Goal: Transaction & Acquisition: Purchase product/service

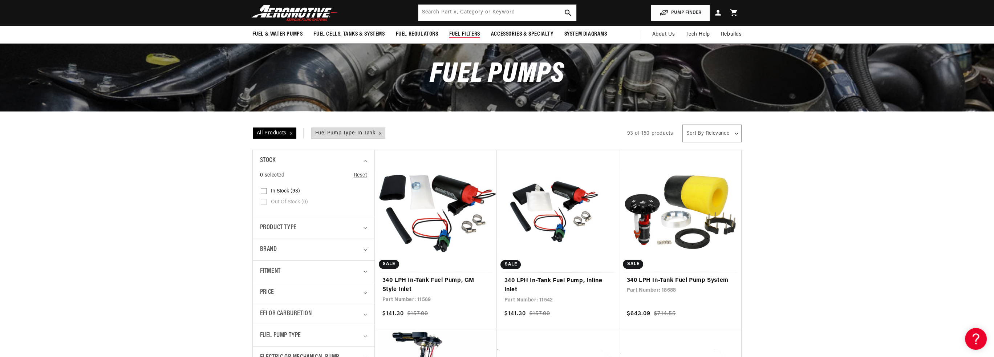
scroll to position [0, 412]
click at [463, 10] on input "text" at bounding box center [497, 13] width 158 height 16
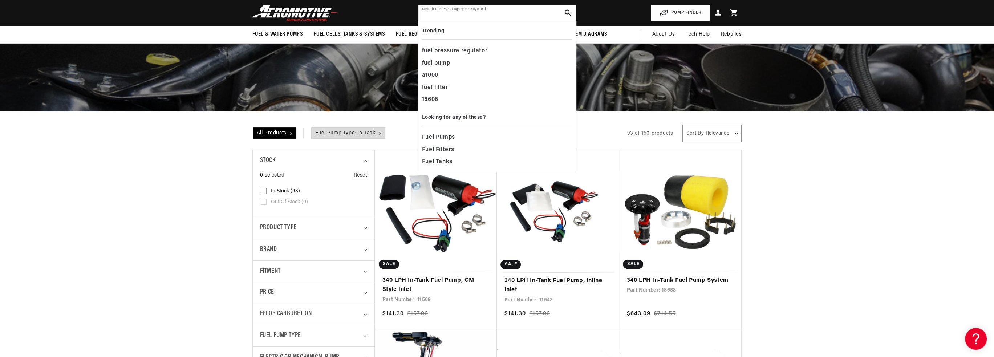
paste input "Aeromotive 340 pump"
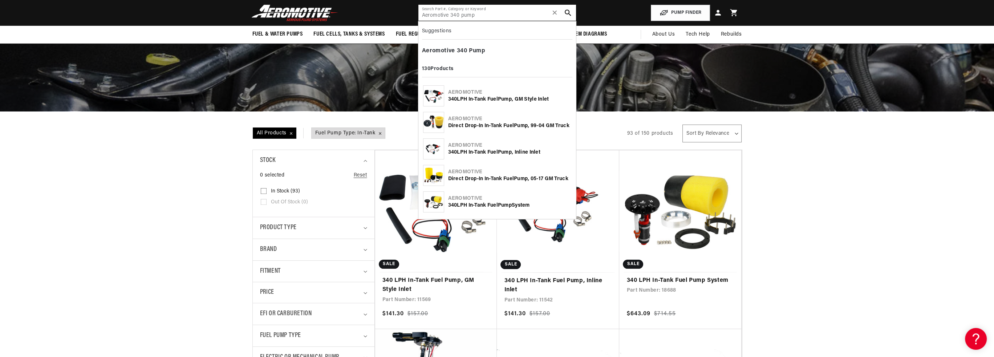
type input "Aeromotive 340 pump"
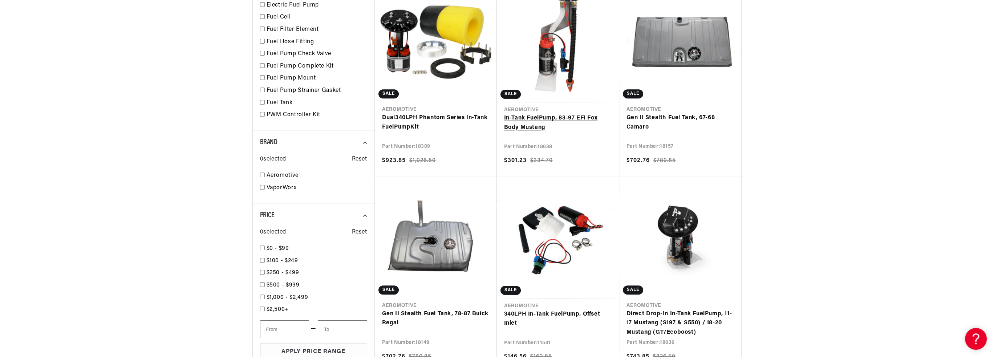
scroll to position [0, 824]
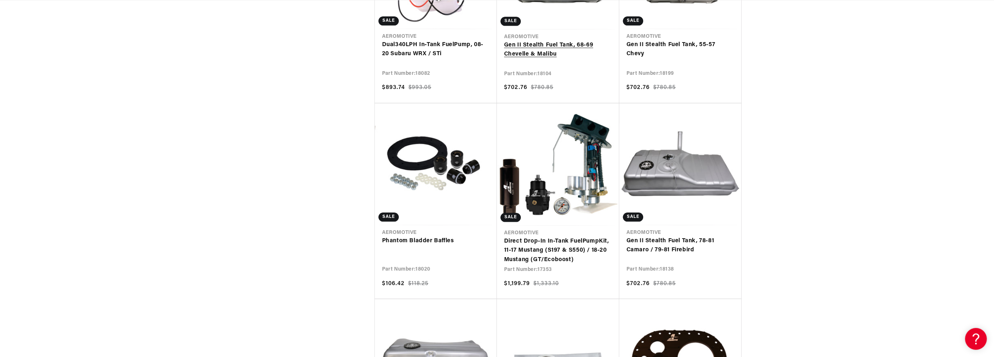
scroll to position [0, 412]
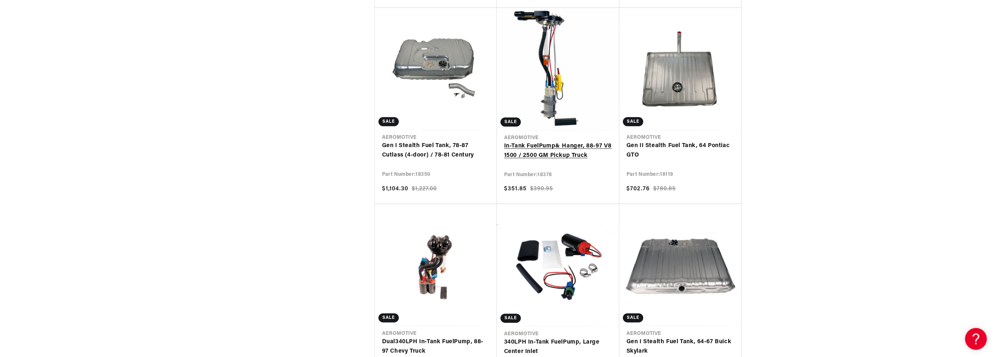
click at [566, 146] on link "In-Tank Fuel Pump & Hanger, 88-97 V8 1500 / 2500 GM Pickup Truck" at bounding box center [558, 151] width 108 height 19
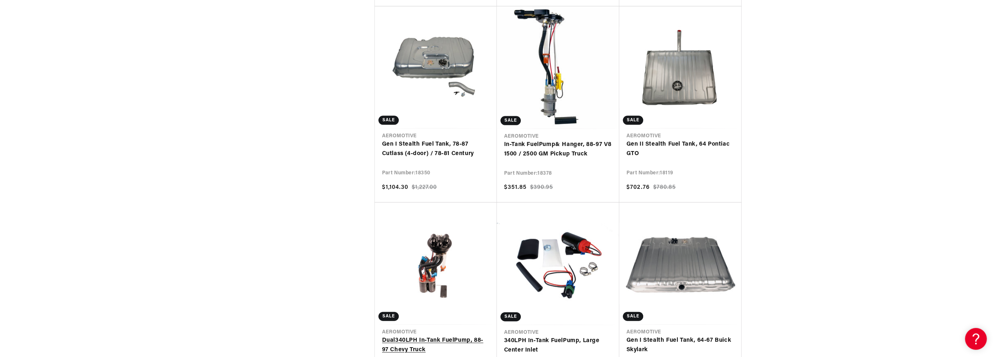
scroll to position [0, 786]
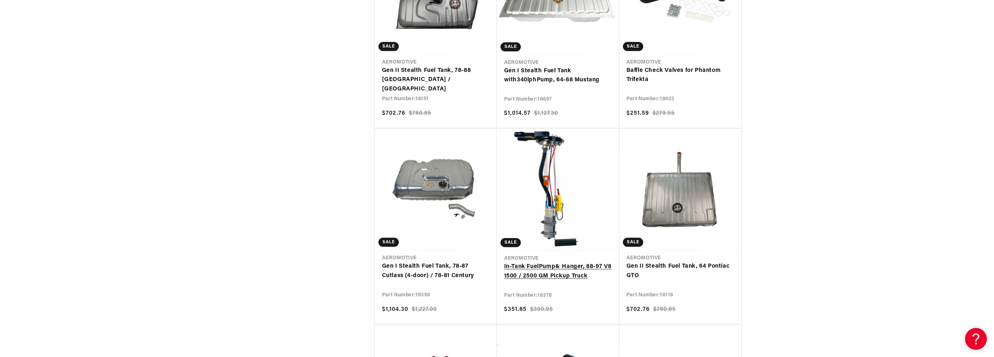
scroll to position [2760, 0]
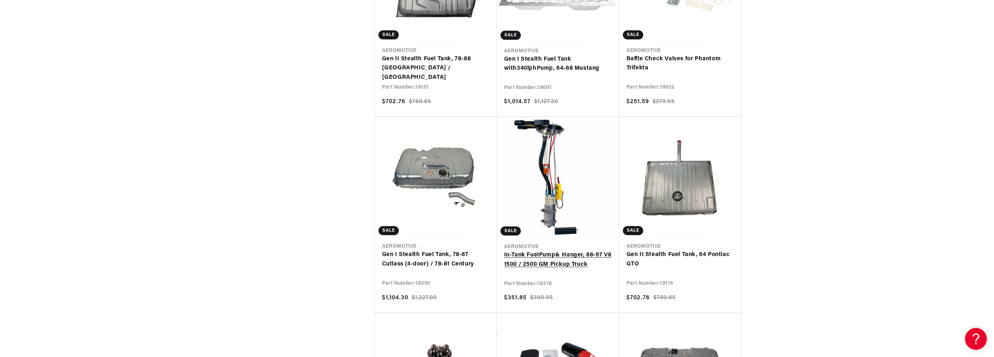
click at [570, 251] on link "In-Tank Fuel Pump & Hanger, 88-97 V8 1500 / 2500 GM Pickup Truck" at bounding box center [558, 260] width 108 height 19
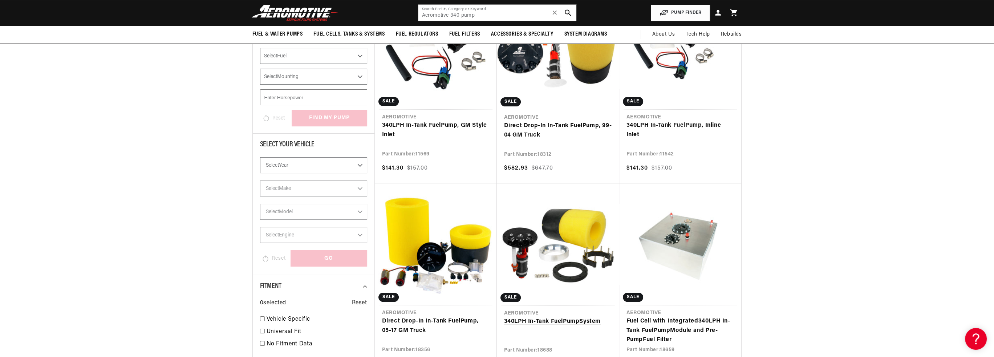
scroll to position [131, 0]
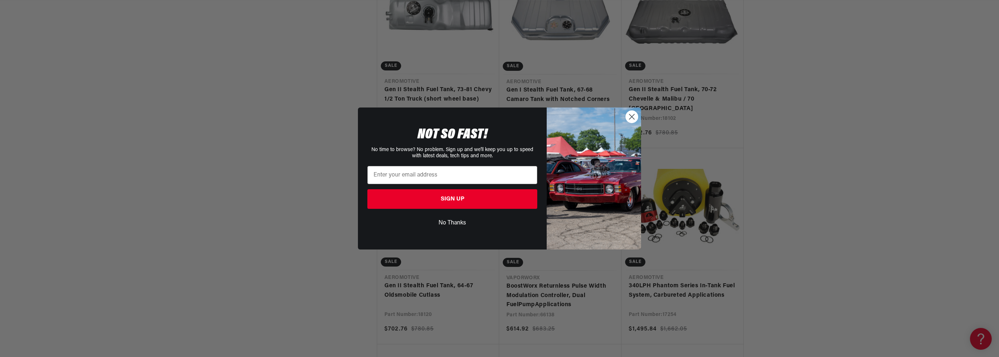
click at [634, 118] on icon "Close dialog" at bounding box center [632, 116] width 5 height 5
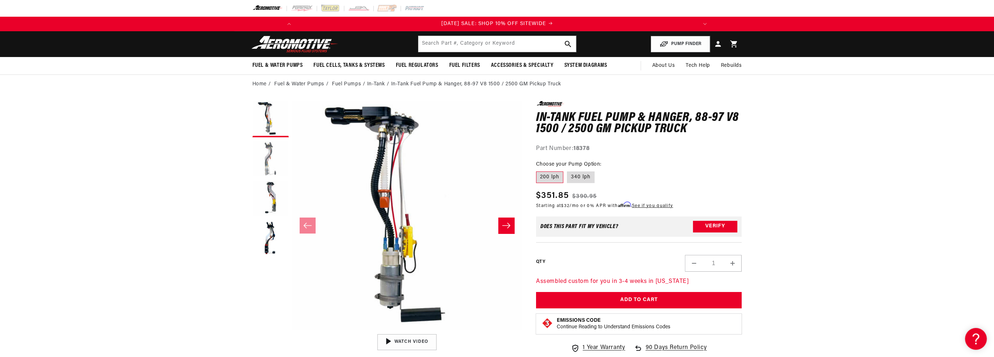
click at [259, 151] on button "Load image 2 in gallery view" at bounding box center [270, 159] width 36 height 36
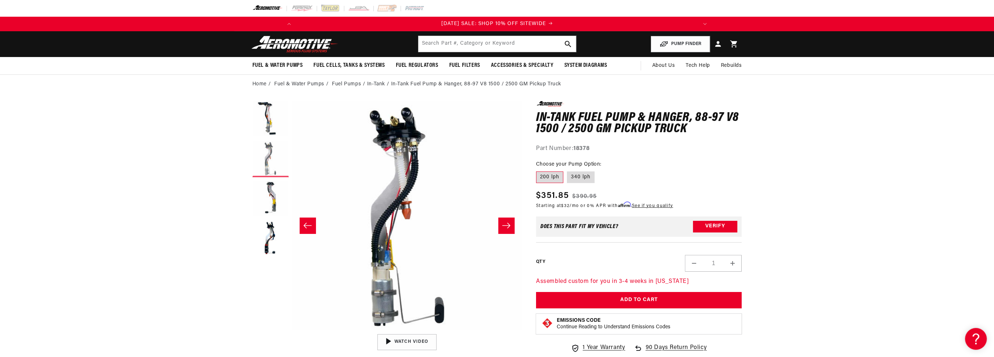
scroll to position [0, 229]
click at [270, 195] on button "Load image 3 in gallery view" at bounding box center [270, 199] width 36 height 36
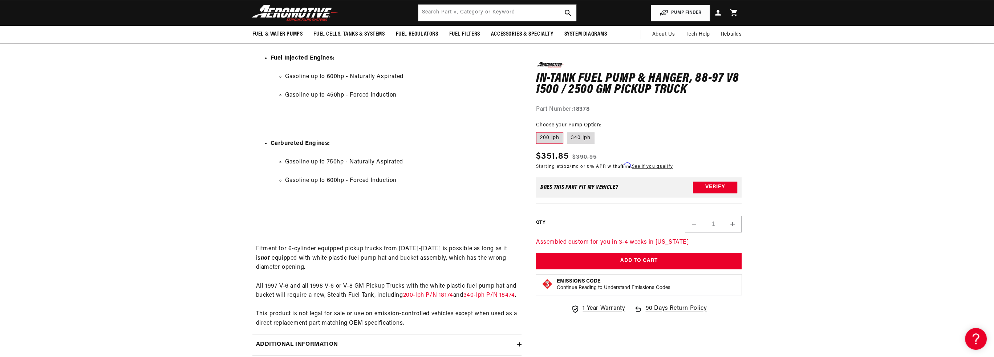
scroll to position [0, 0]
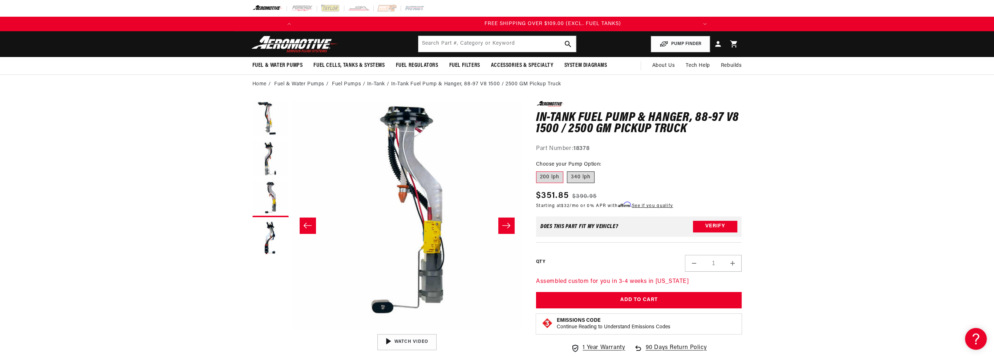
click at [577, 177] on label "340 lph" at bounding box center [581, 177] width 28 height 12
click at [567, 170] on input "340 lph" at bounding box center [567, 170] width 0 height 0
radio input "true"
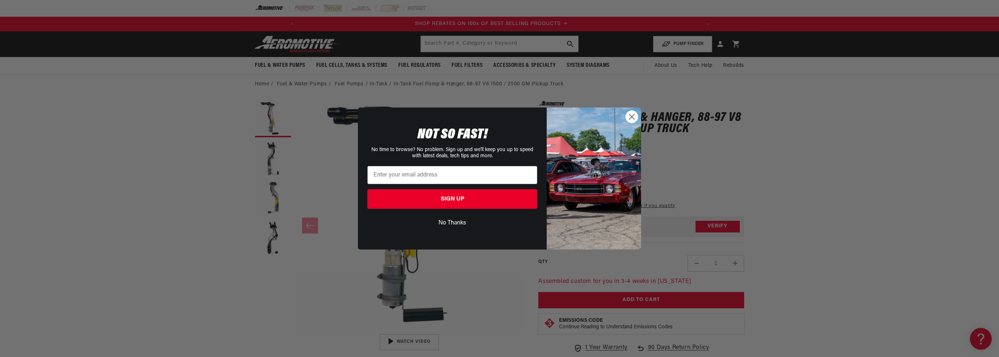
scroll to position [0, 412]
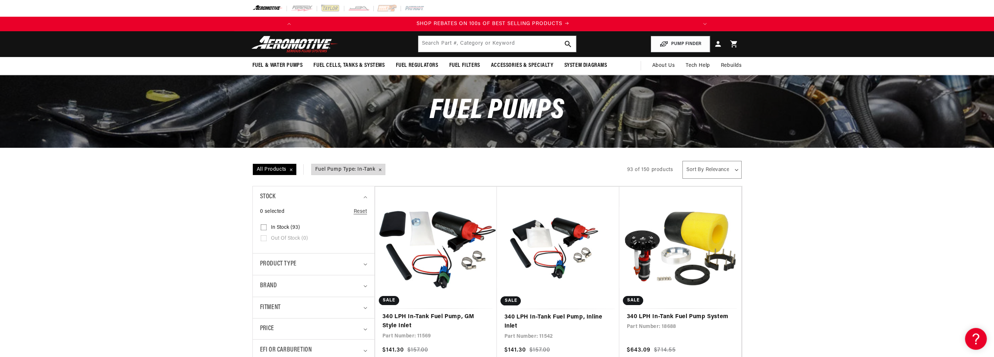
scroll to position [0, 412]
